Goal: Task Accomplishment & Management: Complete application form

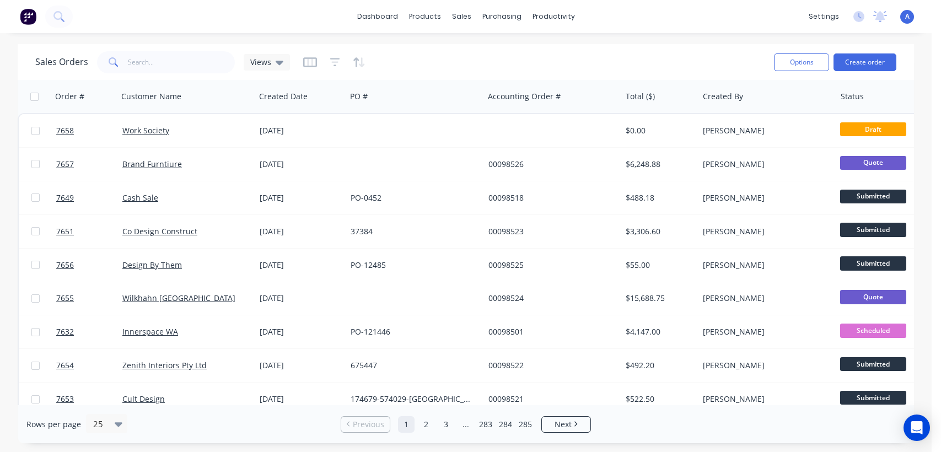
click at [873, 63] on button "Create order" at bounding box center [865, 62] width 63 height 18
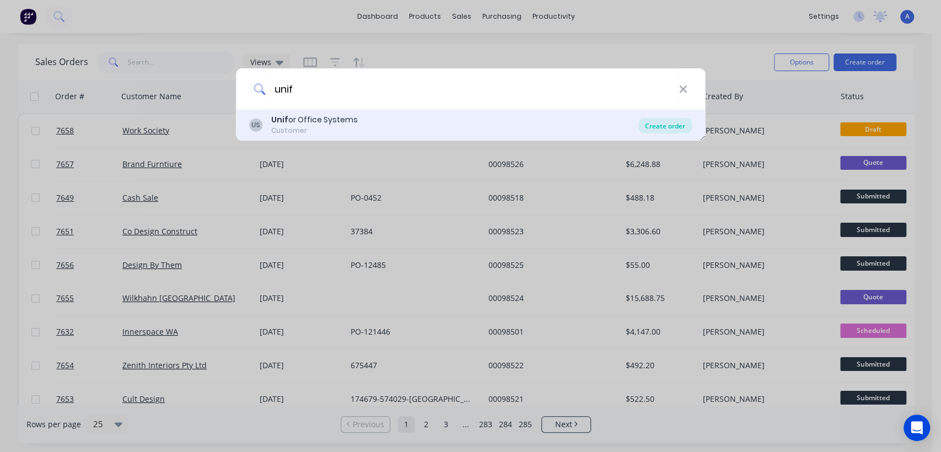
type input "unif"
click at [657, 122] on div "Create order" at bounding box center [665, 125] width 53 height 15
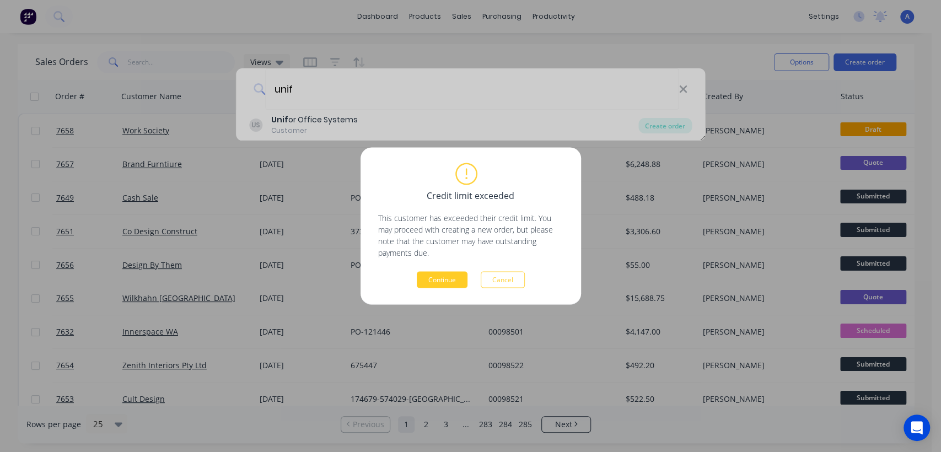
click at [442, 278] on button "Continue" at bounding box center [442, 280] width 51 height 17
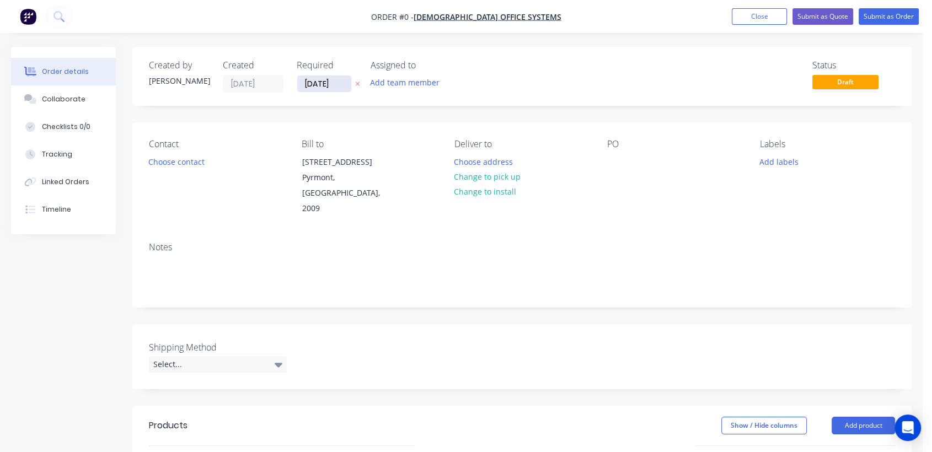
click at [337, 79] on input "[DATE]" at bounding box center [324, 84] width 54 height 17
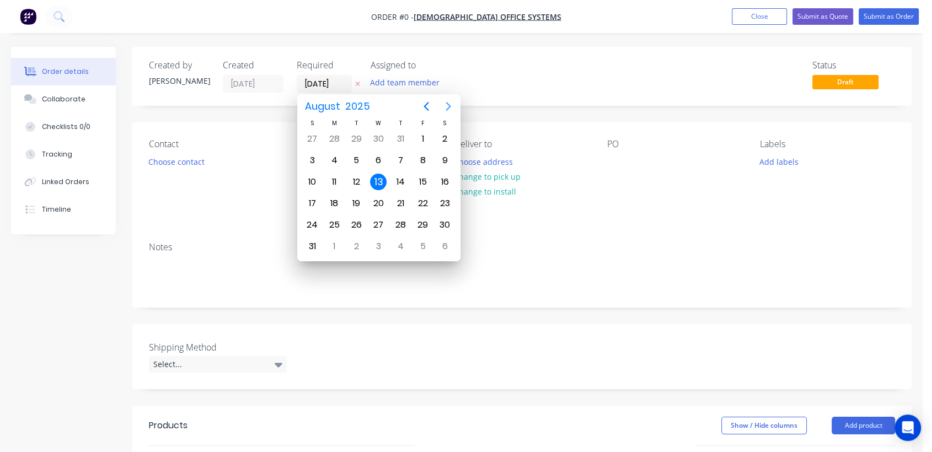
click at [448, 100] on icon "Next page" at bounding box center [448, 106] width 13 height 13
click at [379, 223] on div "31" at bounding box center [378, 225] width 17 height 17
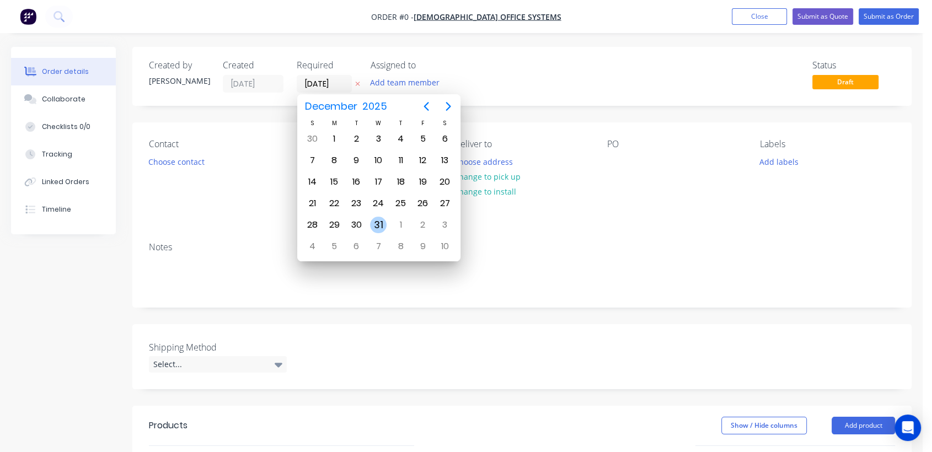
type input "[DATE]"
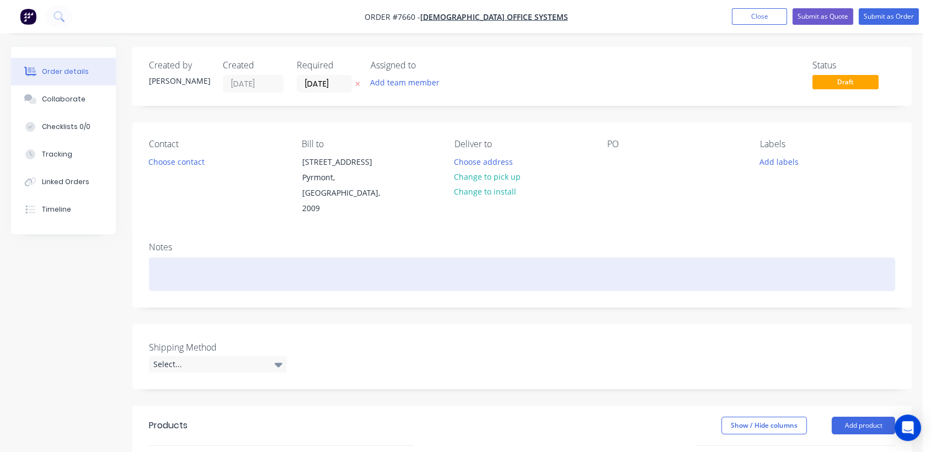
click at [206, 259] on div at bounding box center [522, 275] width 746 height 34
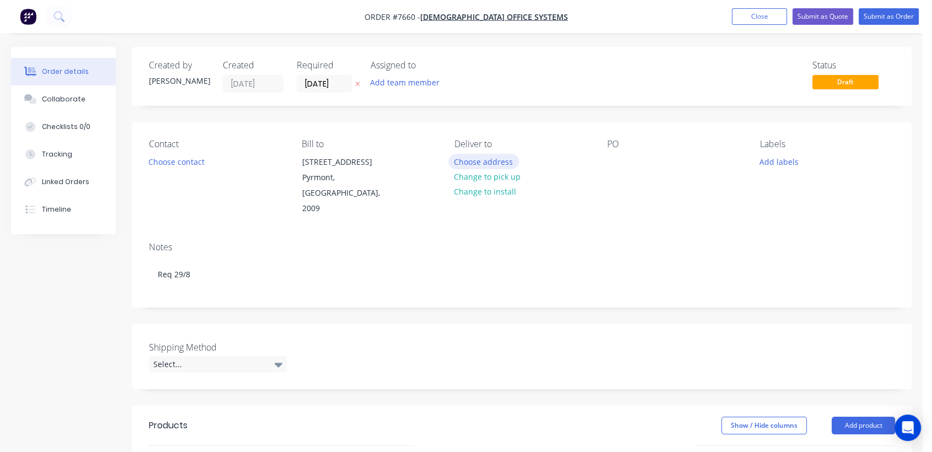
click at [494, 161] on button "Choose address" at bounding box center [483, 161] width 71 height 15
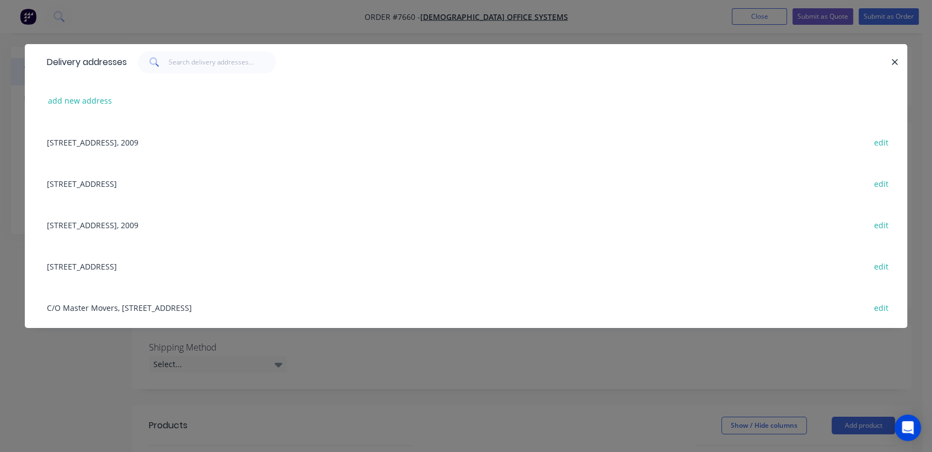
click at [110, 266] on div "[STREET_ADDRESS] edit" at bounding box center [465, 265] width 849 height 41
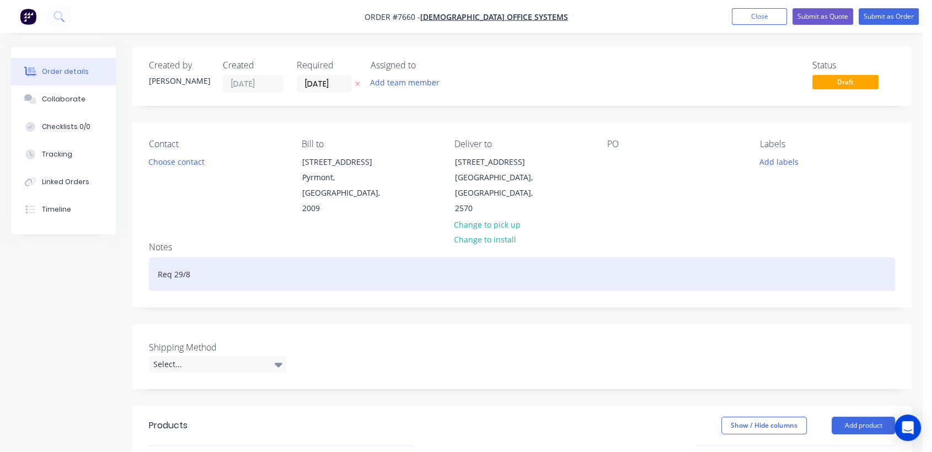
click at [217, 258] on div "Req 29/8" at bounding box center [522, 275] width 746 height 34
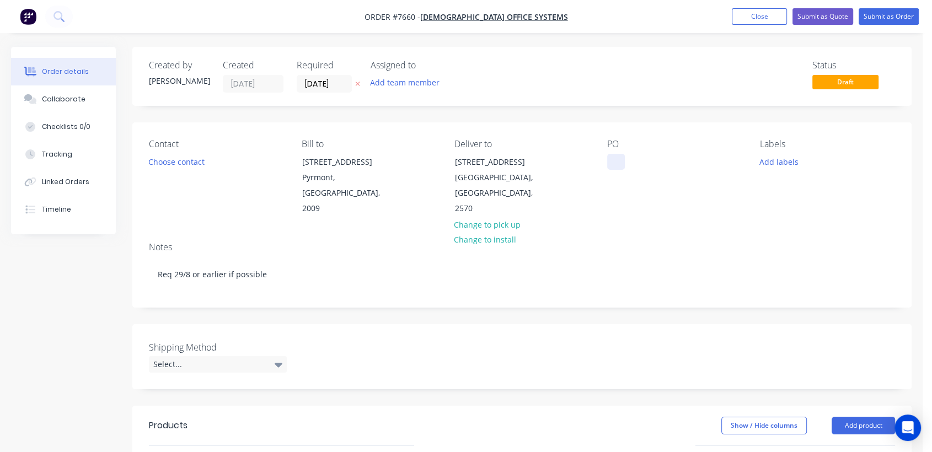
click at [618, 160] on div at bounding box center [616, 162] width 18 height 16
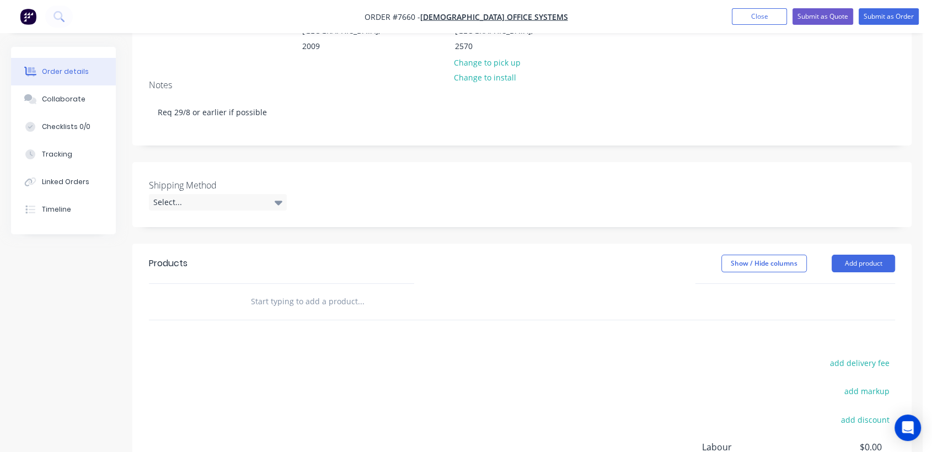
scroll to position [184, 0]
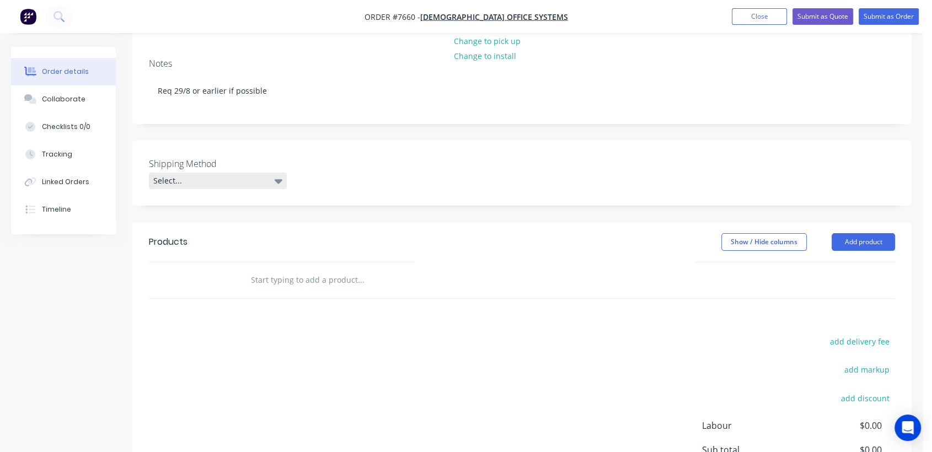
click at [229, 173] on div "Select..." at bounding box center [218, 181] width 138 height 17
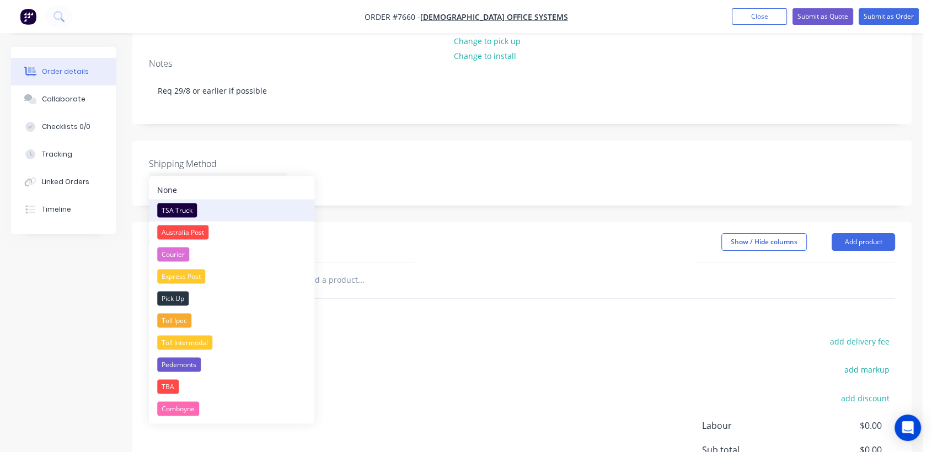
click at [176, 207] on div "TSA Truck" at bounding box center [177, 210] width 40 height 14
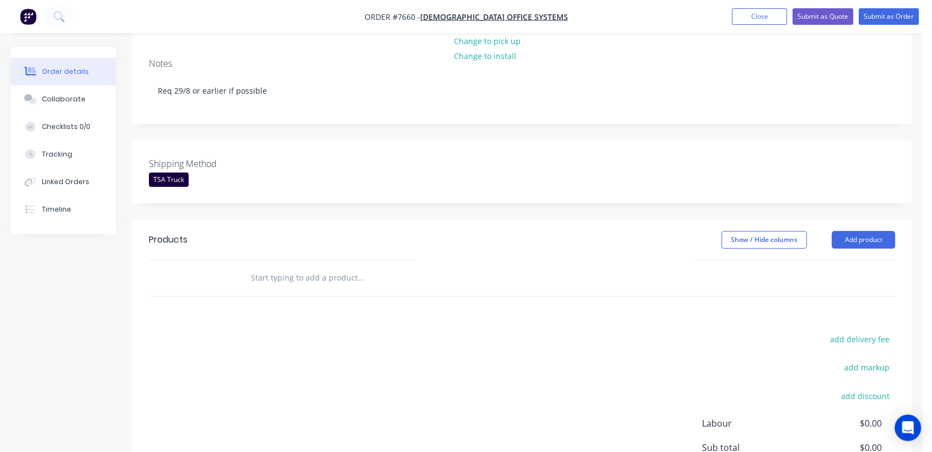
click at [307, 267] on input "text" at bounding box center [360, 278] width 221 height 22
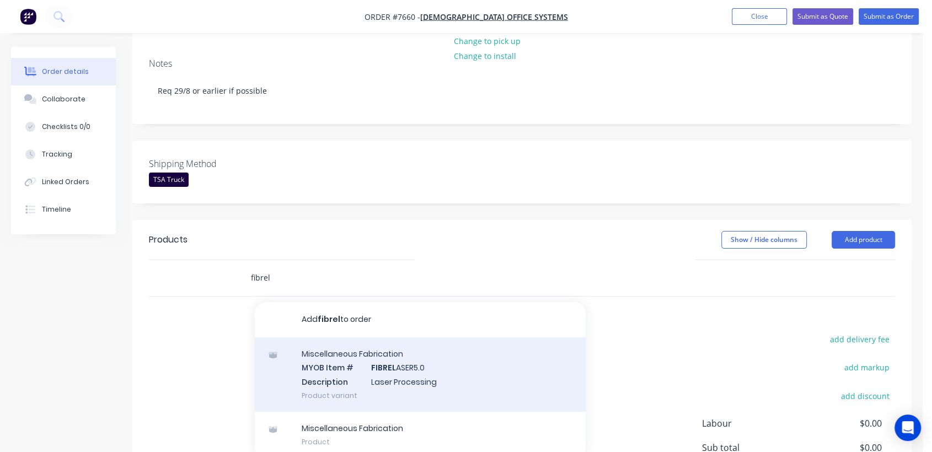
type input "fibrel"
click at [403, 355] on div "Miscellaneous Fabrication MYOB Item # FIBREL ASER5.0 Description Laser Processi…" at bounding box center [420, 374] width 331 height 74
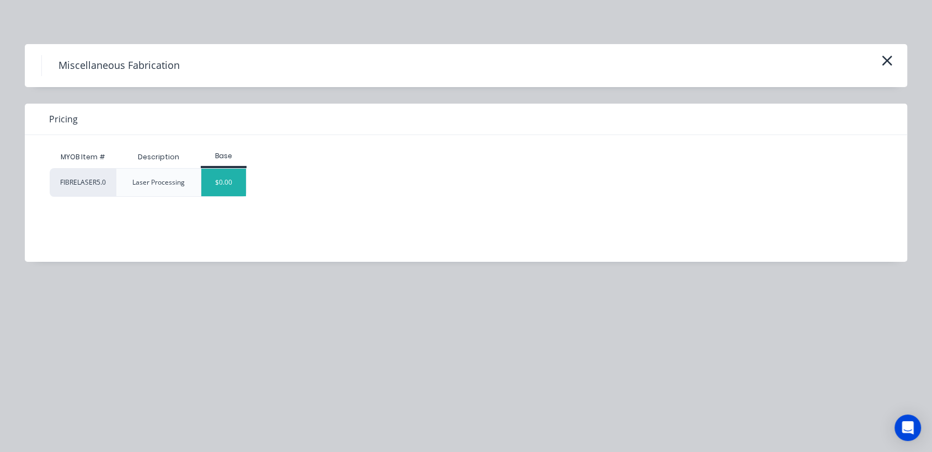
click at [229, 177] on div "$0.00" at bounding box center [223, 183] width 45 height 28
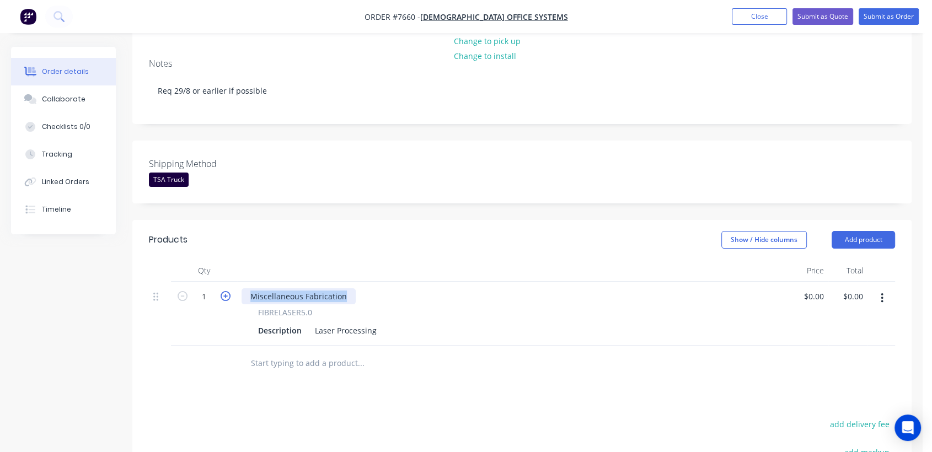
drag, startPoint x: 352, startPoint y: 278, endPoint x: 228, endPoint y: 275, distance: 124.1
click at [228, 282] on div "1 Miscellaneous Fabrication FIBRELASER5.0 Description Laser Processing $0.00 $0…" at bounding box center [522, 314] width 746 height 64
click at [207, 288] on input "1" at bounding box center [204, 296] width 29 height 17
type input "16"
drag, startPoint x: 313, startPoint y: 315, endPoint x: 403, endPoint y: 314, distance: 90.4
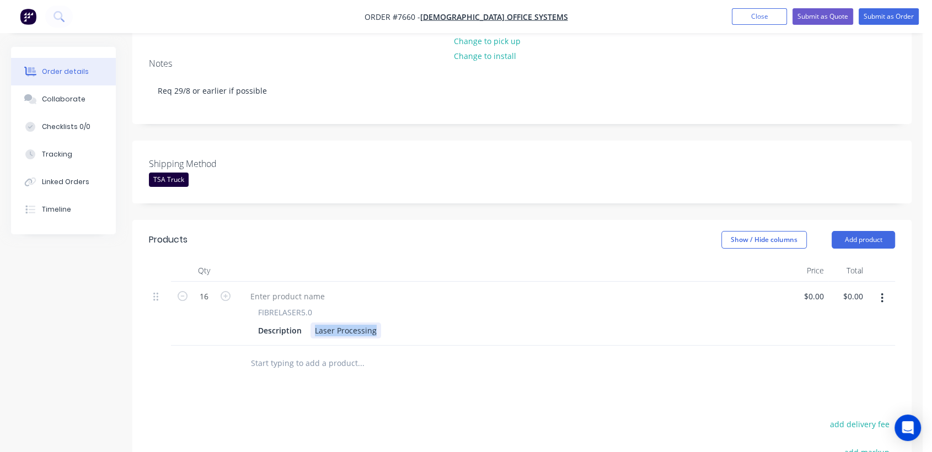
click at [403, 323] on div "Description Laser Processing" at bounding box center [511, 331] width 514 height 16
type input "$0.00"
click at [346, 352] on input "text" at bounding box center [360, 363] width 221 height 22
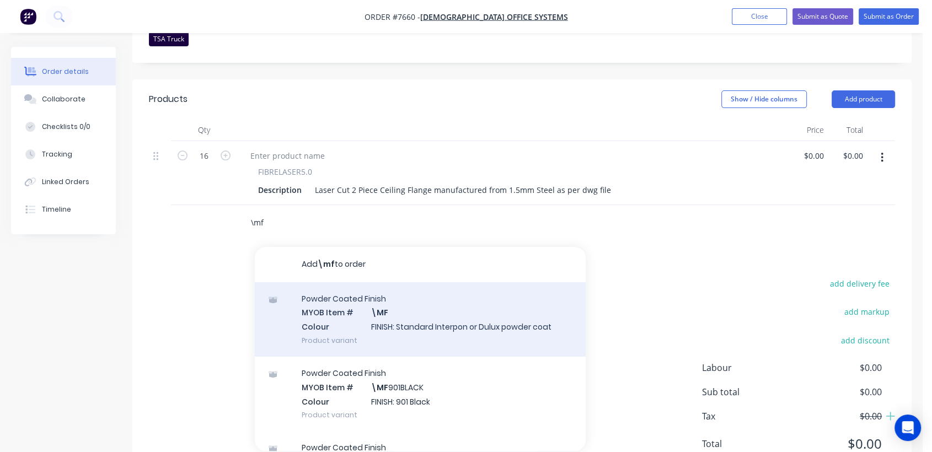
scroll to position [354, 0]
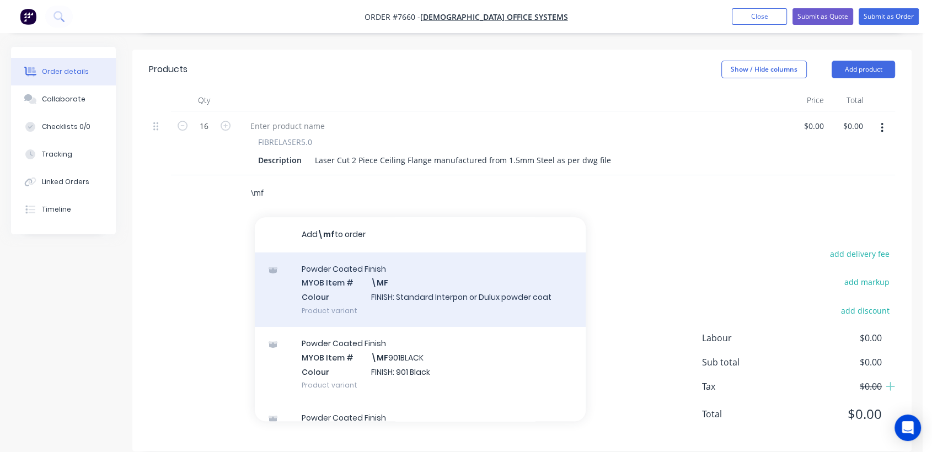
type input "\mf"
click at [414, 261] on div "Powder Coated Finish MYOB Item # \MF Colour FINISH: Standard Interpon or Dulux …" at bounding box center [420, 290] width 331 height 74
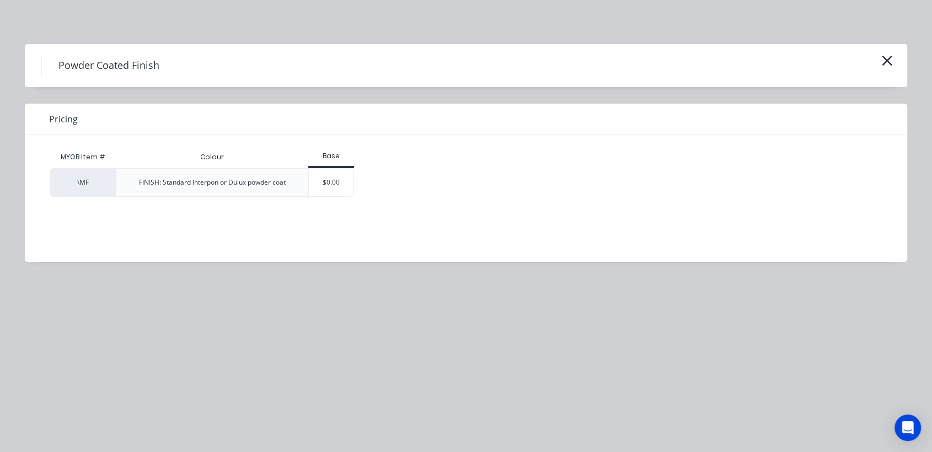
drag, startPoint x: 326, startPoint y: 183, endPoint x: 357, endPoint y: 270, distance: 92.4
click at [327, 183] on div "$0.00" at bounding box center [331, 183] width 45 height 28
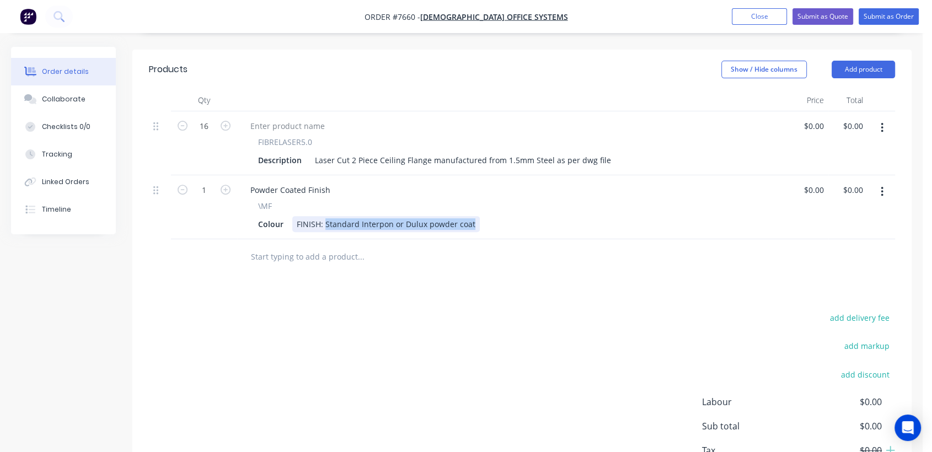
drag, startPoint x: 325, startPoint y: 206, endPoint x: 521, endPoint y: 237, distance: 198.1
click at [521, 237] on div "Qty Price Total 16 FIBRELASER5.0 Description Laser Cut 2 Piece Ceiling Flange m…" at bounding box center [521, 182] width 779 height 186
type input "$0.00"
click at [339, 246] on input "text" at bounding box center [360, 257] width 221 height 22
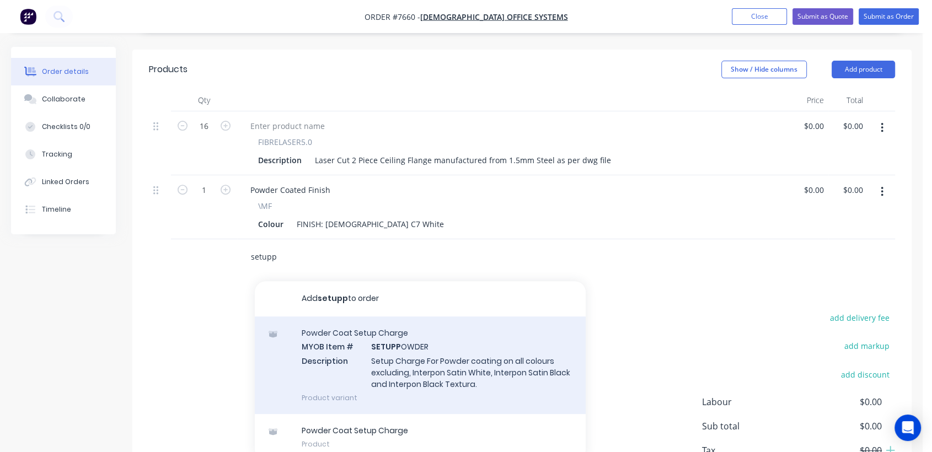
type input "setupp"
click at [406, 356] on div "Powder Coat Setup Charge MYOB Item # SETUPP OWDER Description Setup Charge For …" at bounding box center [420, 366] width 331 height 98
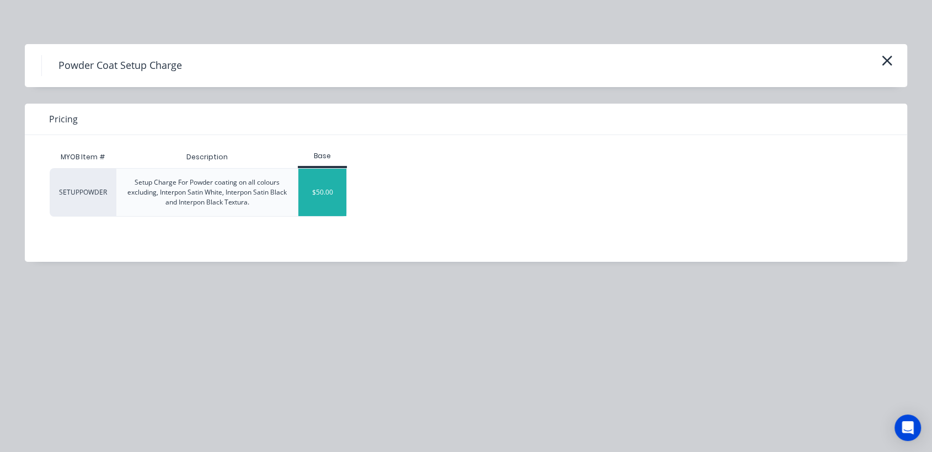
click at [337, 194] on div "$50.00" at bounding box center [322, 192] width 48 height 47
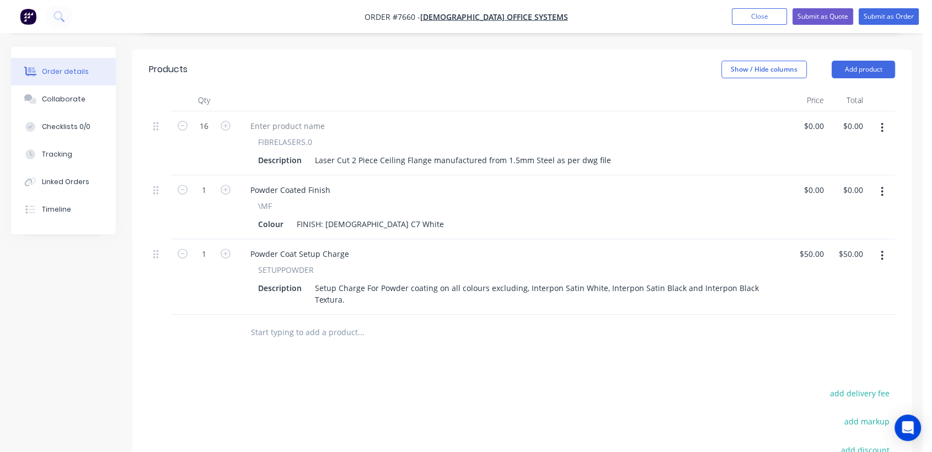
click at [340, 321] on input "text" at bounding box center [360, 332] width 221 height 22
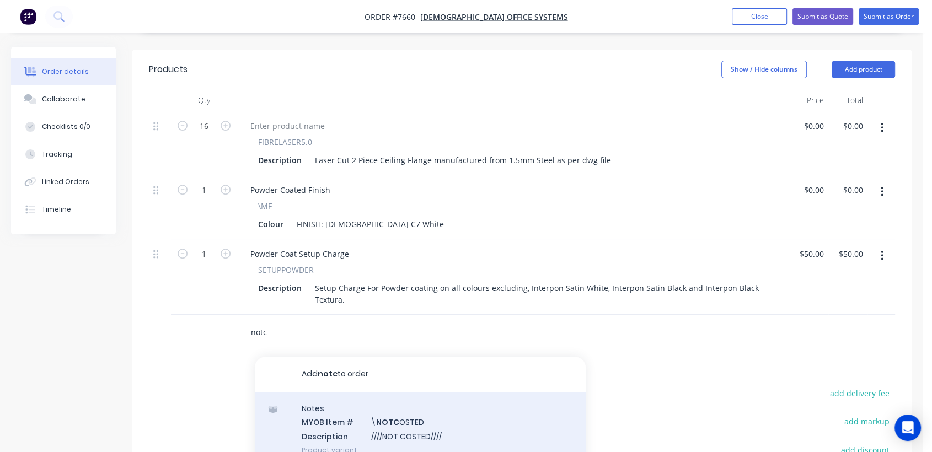
type input "notc"
click at [392, 397] on div "Notes MYOB Item # \ NOTC OSTED Description ////NOT COSTED//// Product variant" at bounding box center [420, 429] width 331 height 74
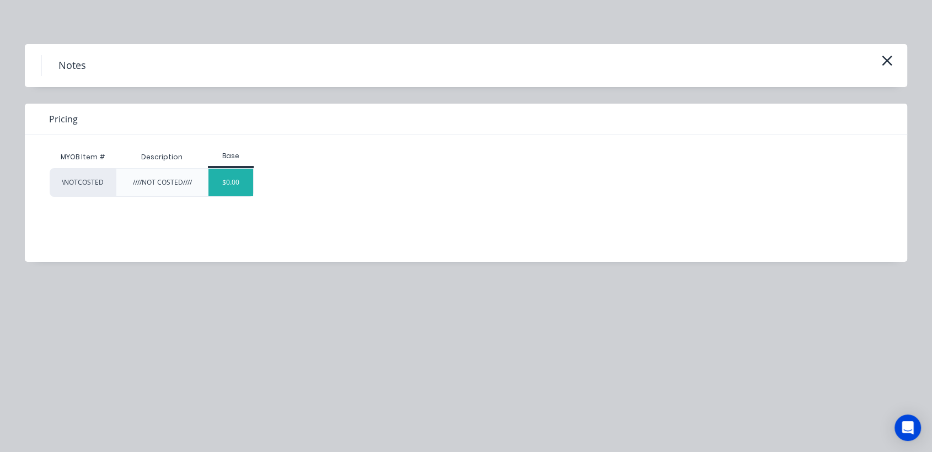
click at [229, 182] on div "$0.00" at bounding box center [230, 183] width 45 height 28
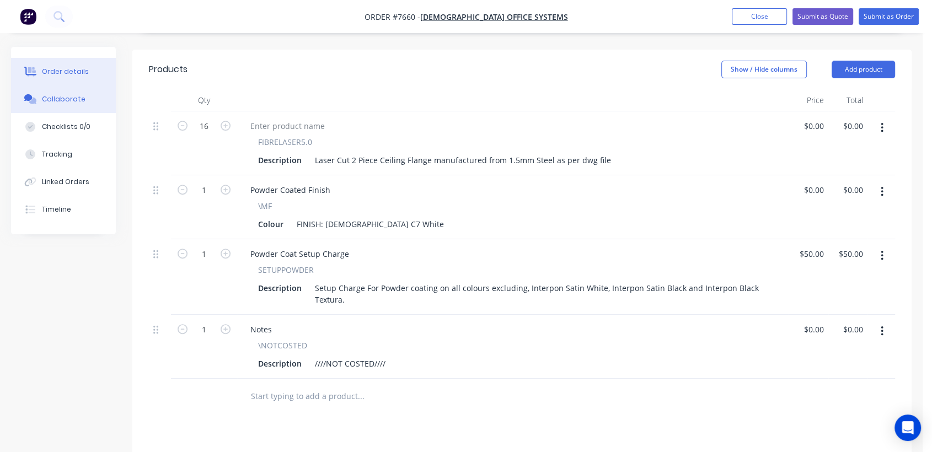
click at [73, 97] on div "Collaborate" at bounding box center [64, 99] width 44 height 10
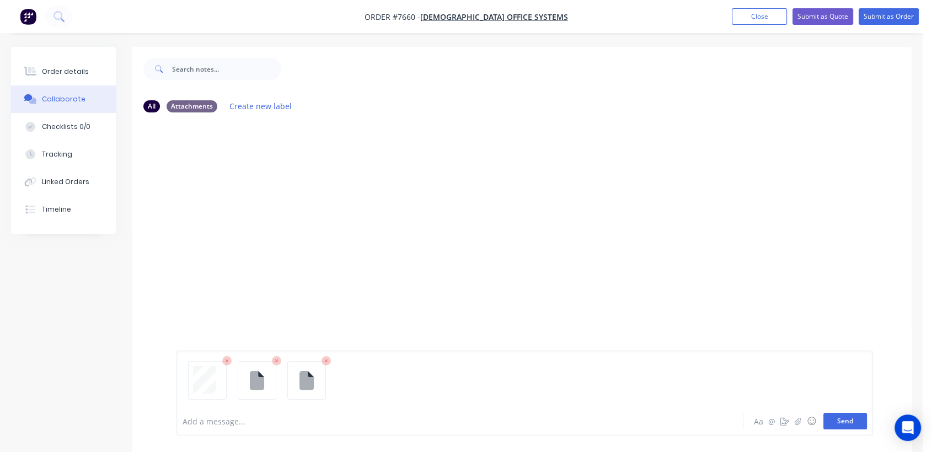
click at [857, 416] on button "Send" at bounding box center [845, 421] width 44 height 17
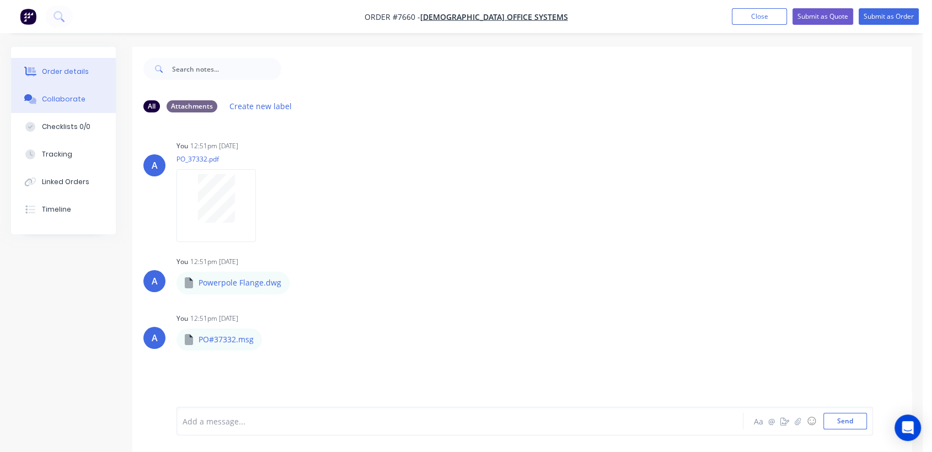
click at [75, 68] on div "Order details" at bounding box center [65, 72] width 47 height 10
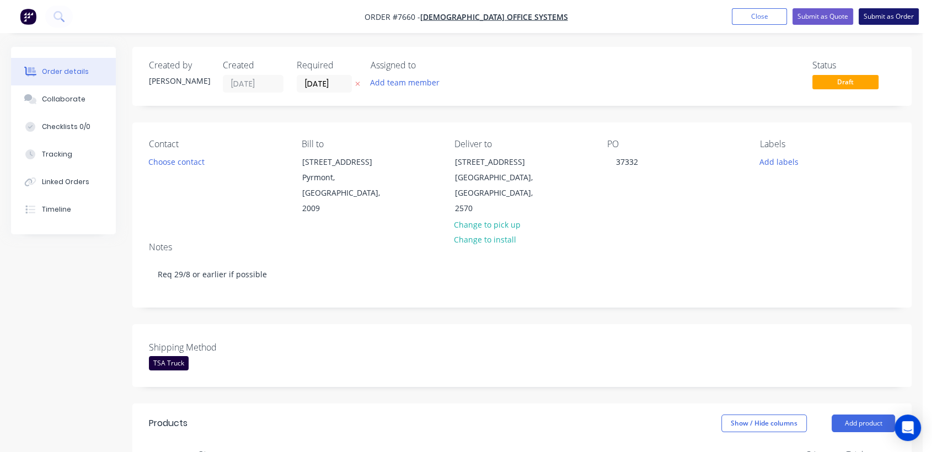
click at [884, 12] on button "Submit as Order" at bounding box center [889, 16] width 60 height 17
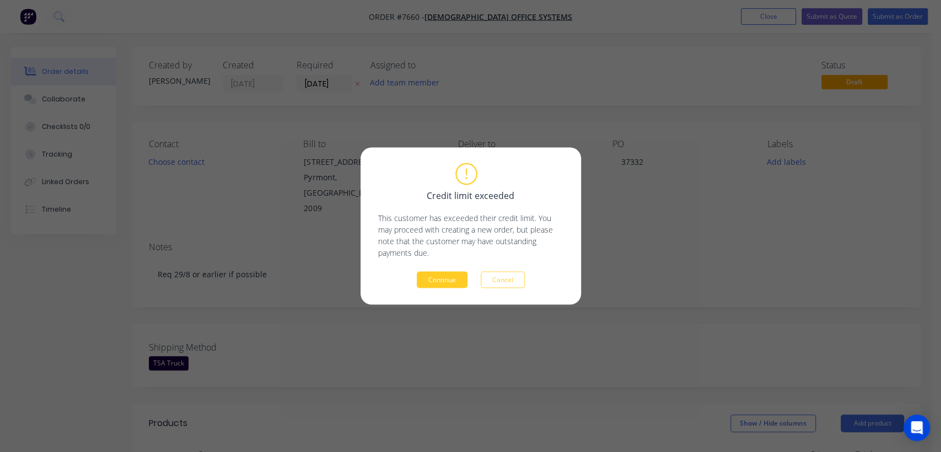
click at [451, 285] on button "Continue" at bounding box center [442, 280] width 51 height 17
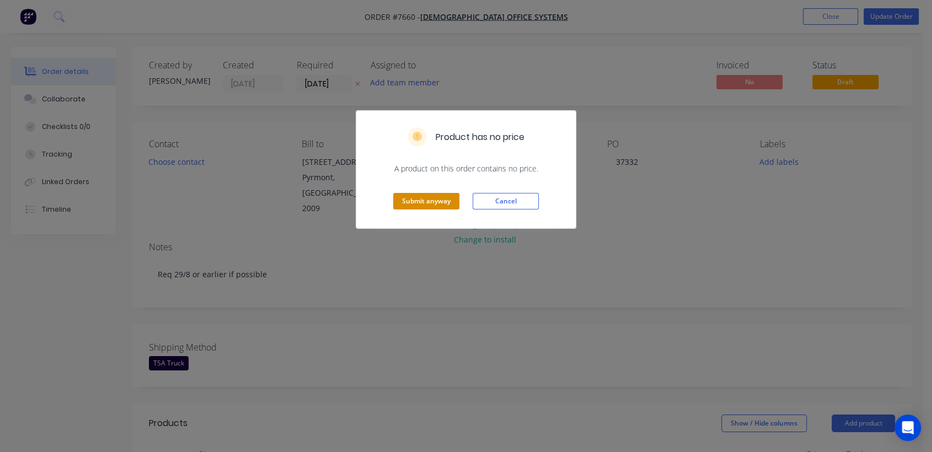
click at [446, 197] on button "Submit anyway" at bounding box center [426, 201] width 66 height 17
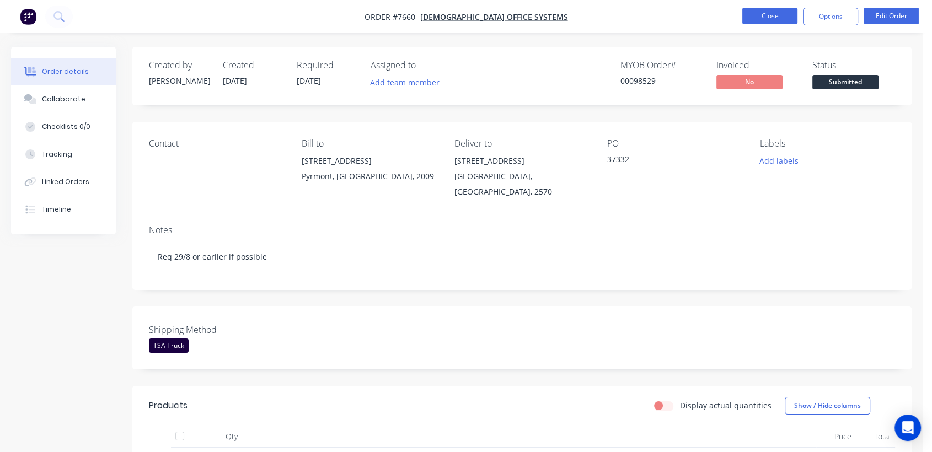
click at [772, 8] on button "Close" at bounding box center [769, 16] width 55 height 17
